Goal: Information Seeking & Learning: Stay updated

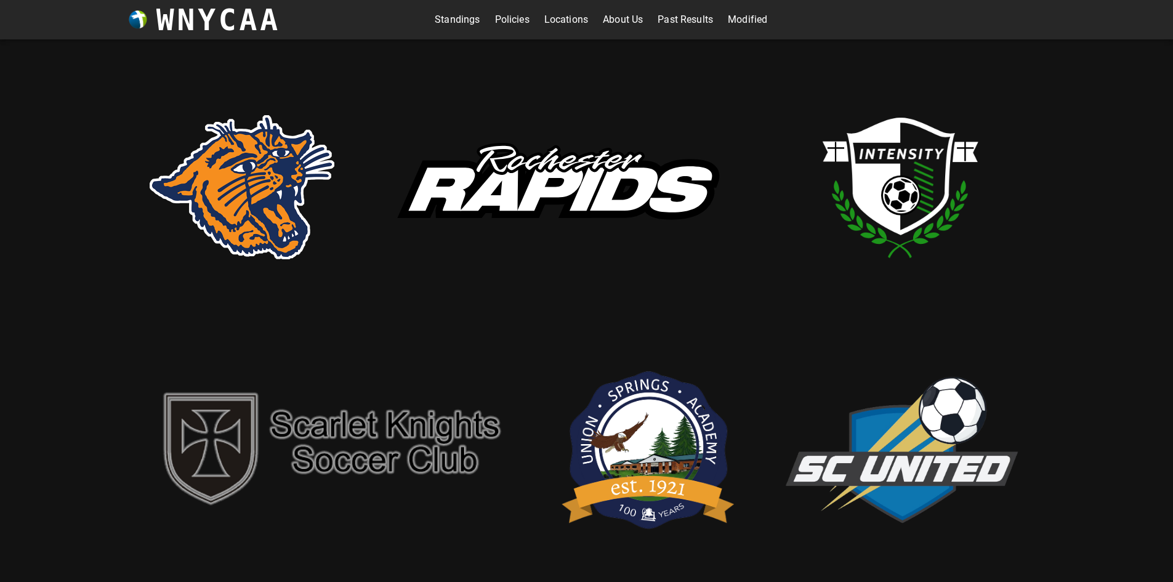
click at [749, 20] on link "Modified" at bounding box center [747, 20] width 39 height 20
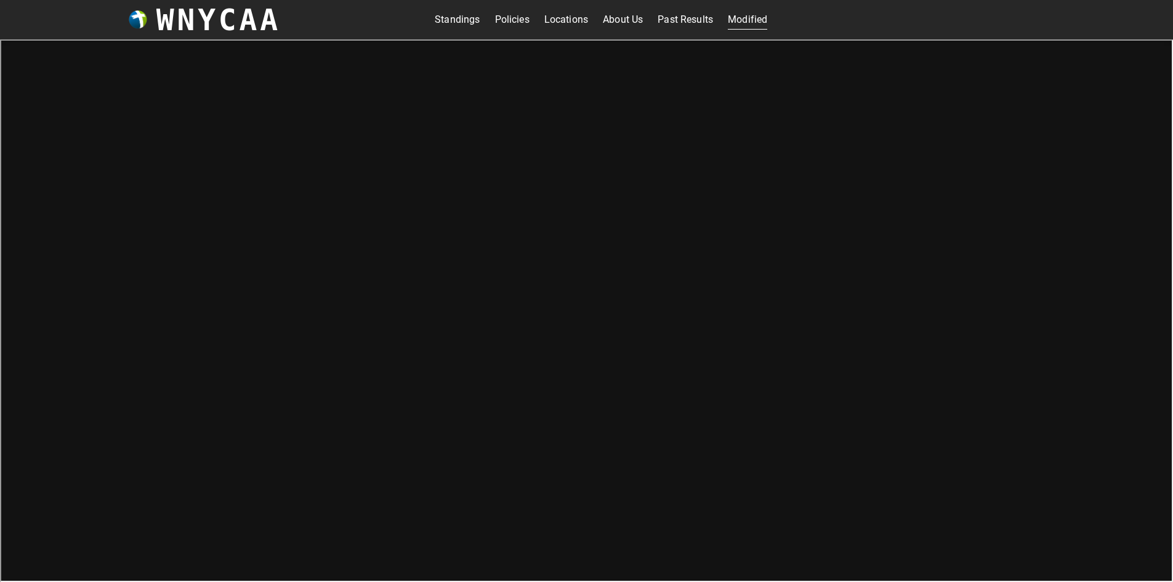
click at [443, 18] on link "Standings" at bounding box center [457, 20] width 45 height 20
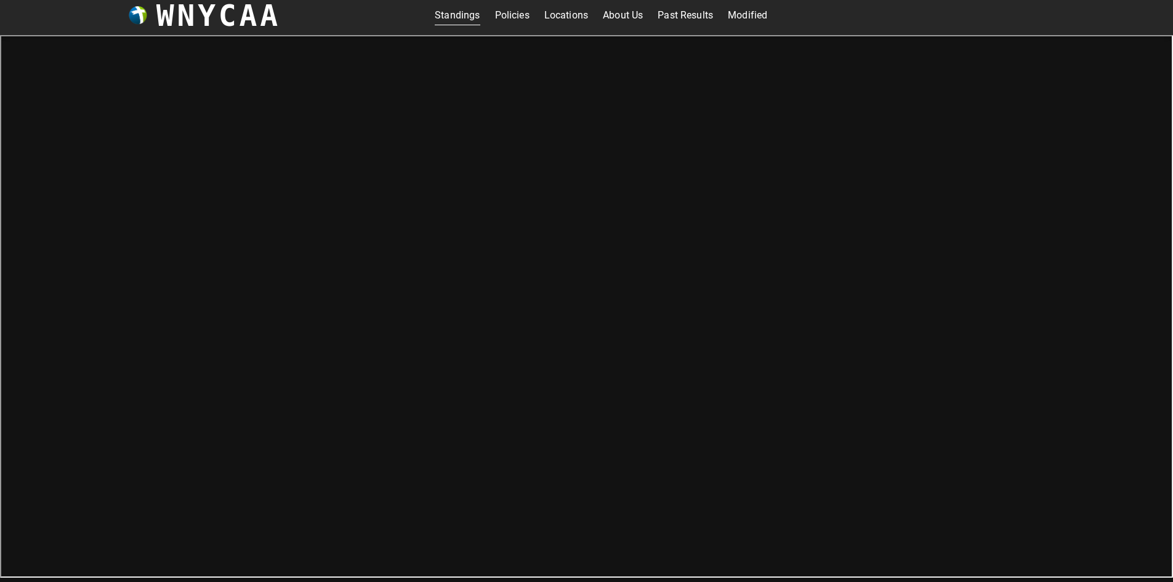
click at [733, 19] on link "Modified" at bounding box center [747, 16] width 39 height 20
click at [677, 10] on link "Past Results" at bounding box center [684, 16] width 55 height 20
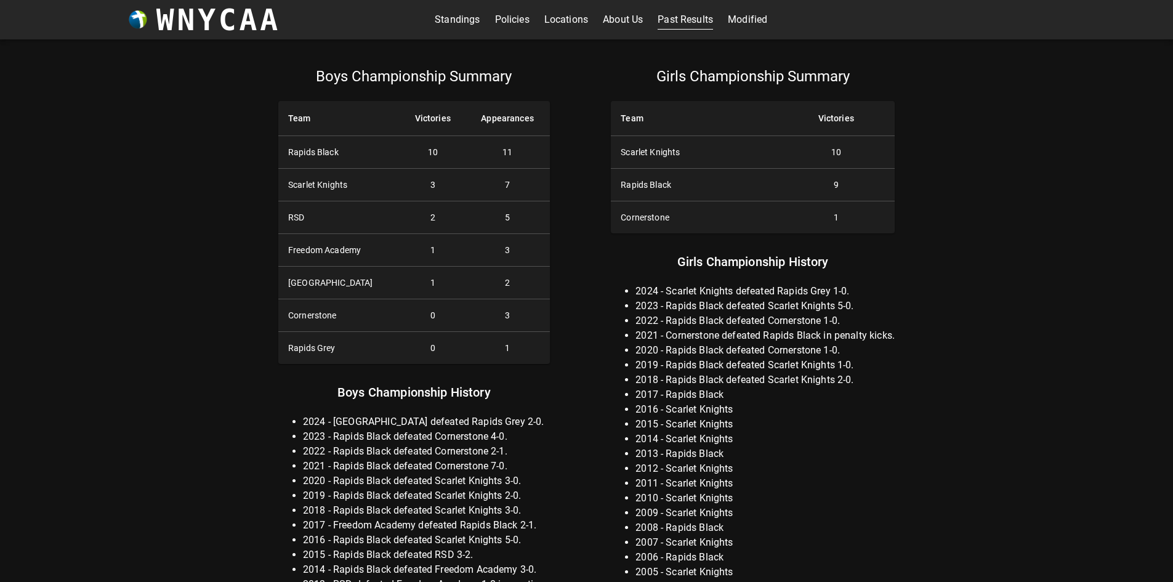
click at [458, 18] on link "Standings" at bounding box center [457, 20] width 45 height 20
